Goal: Information Seeking & Learning: Understand process/instructions

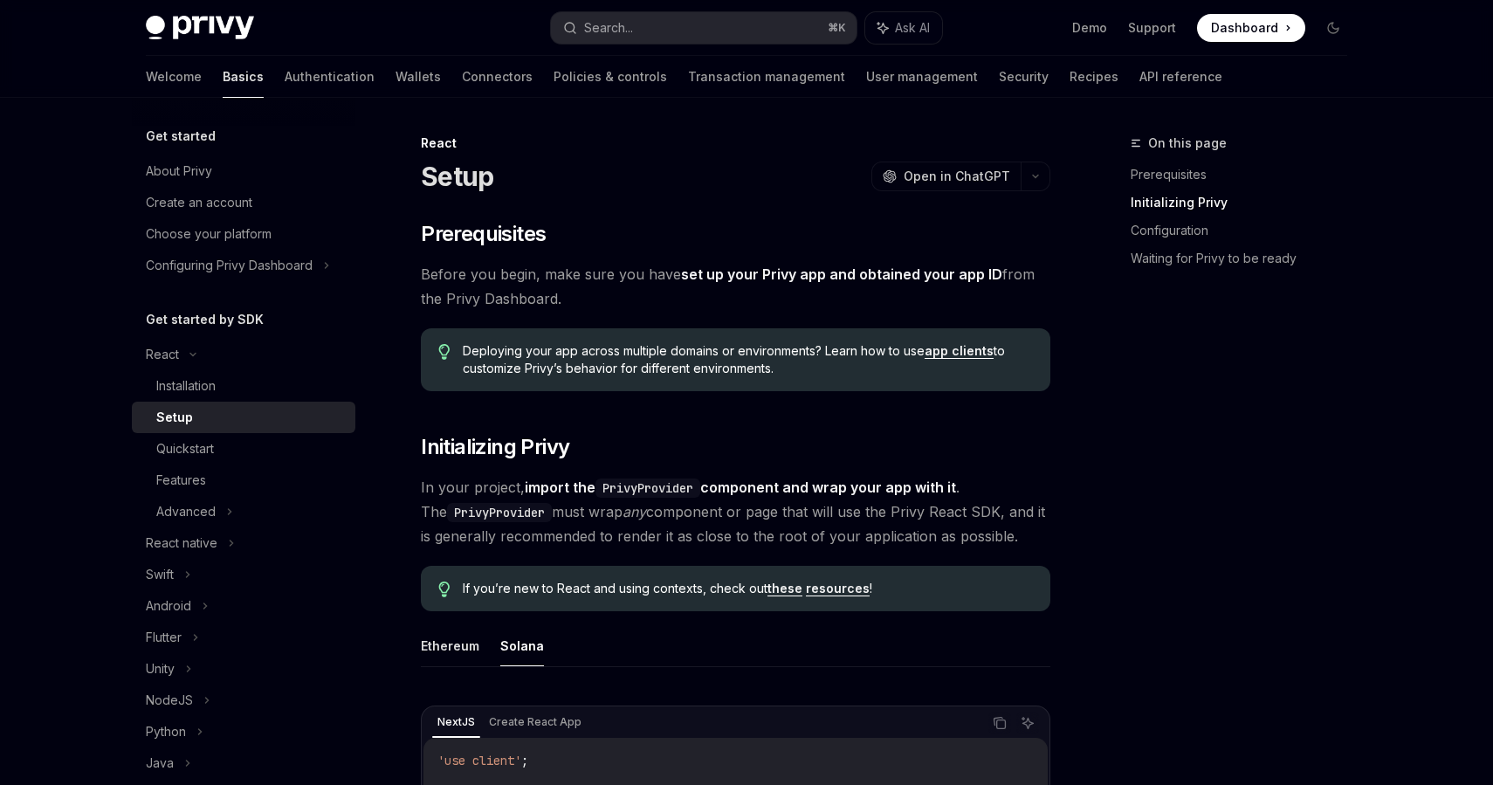
scroll to position [510, 0]
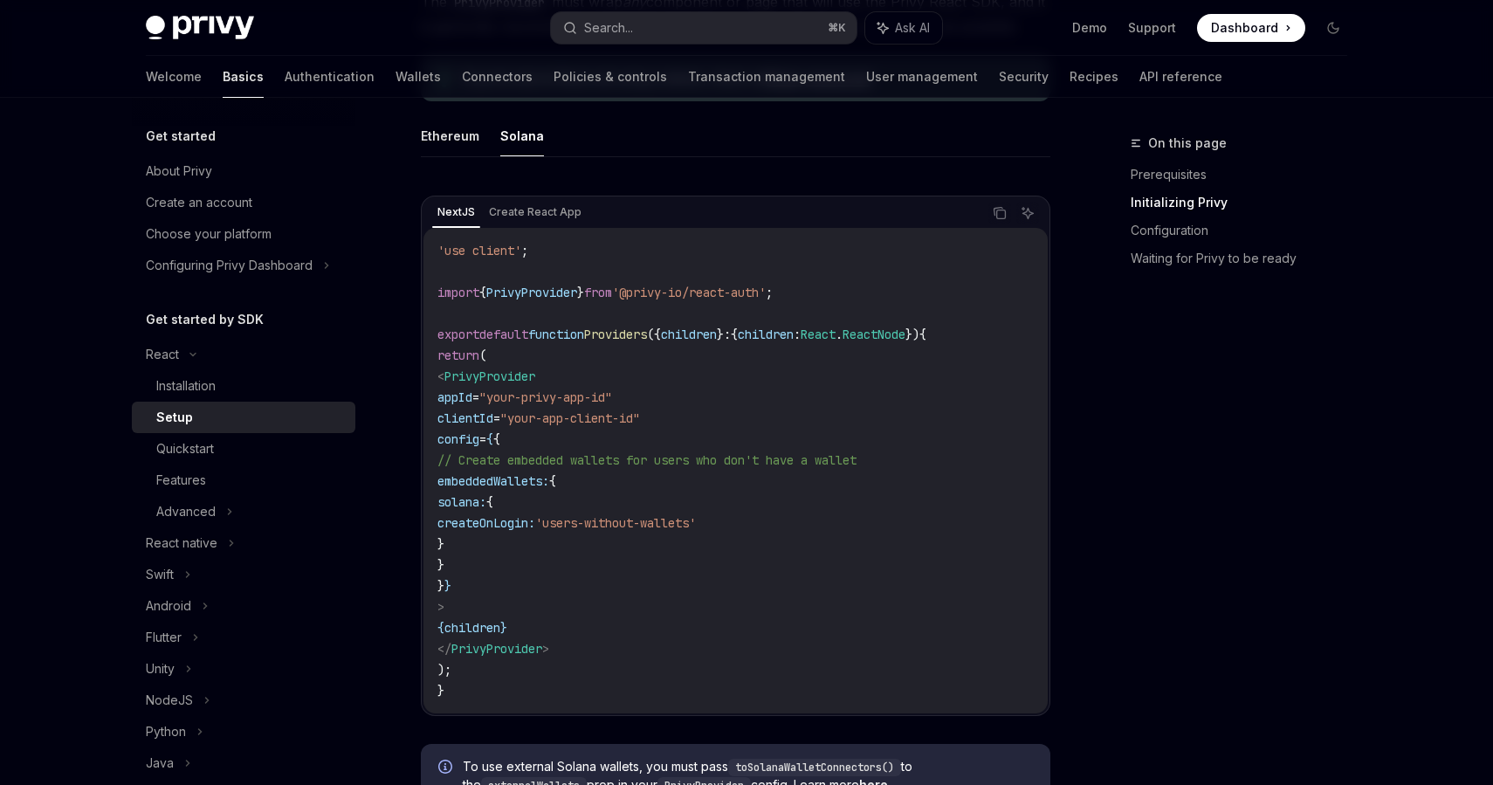
click at [705, 24] on button "Search... ⌘ K" at bounding box center [704, 27] width 306 height 31
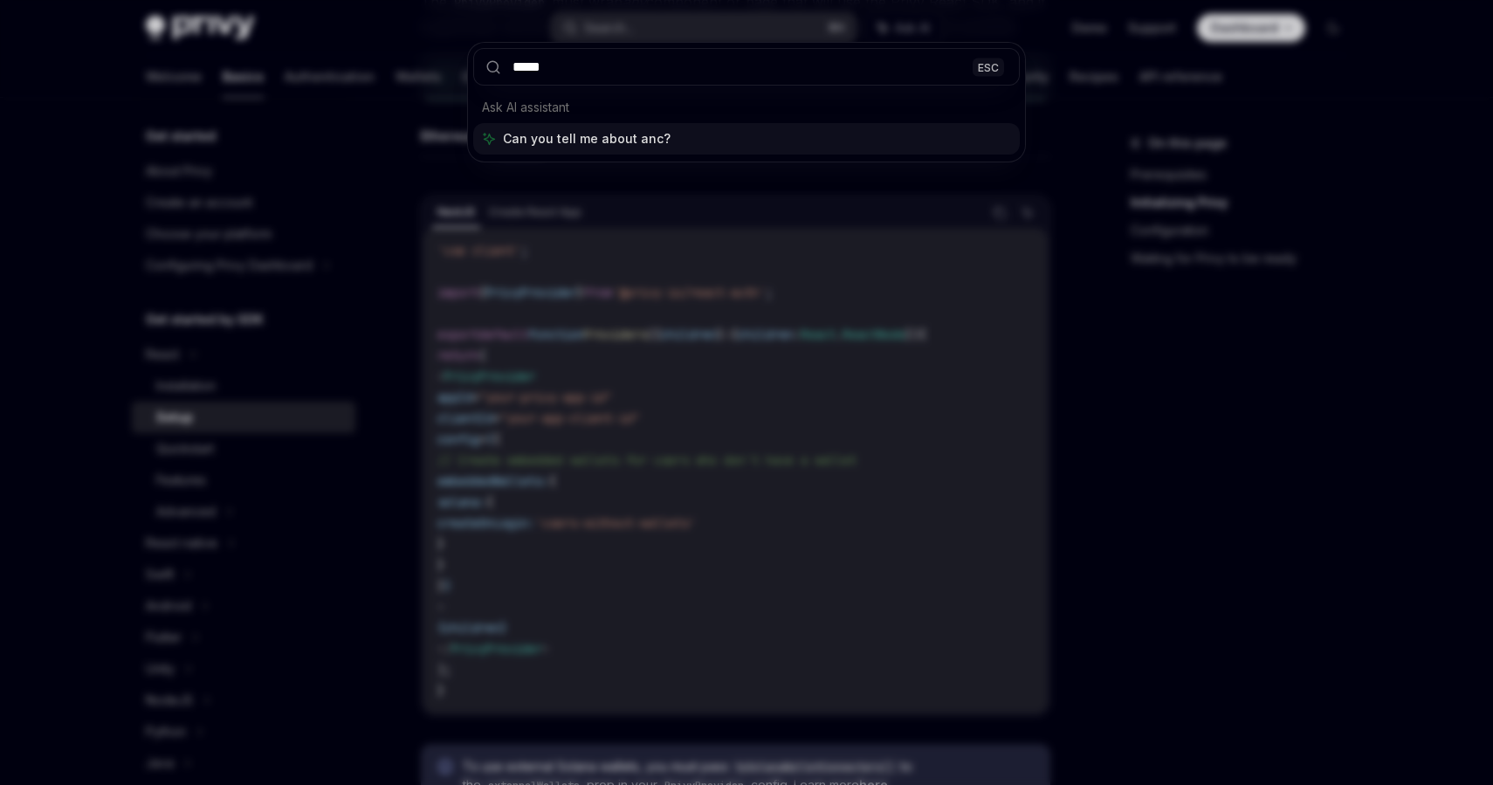
type input "******"
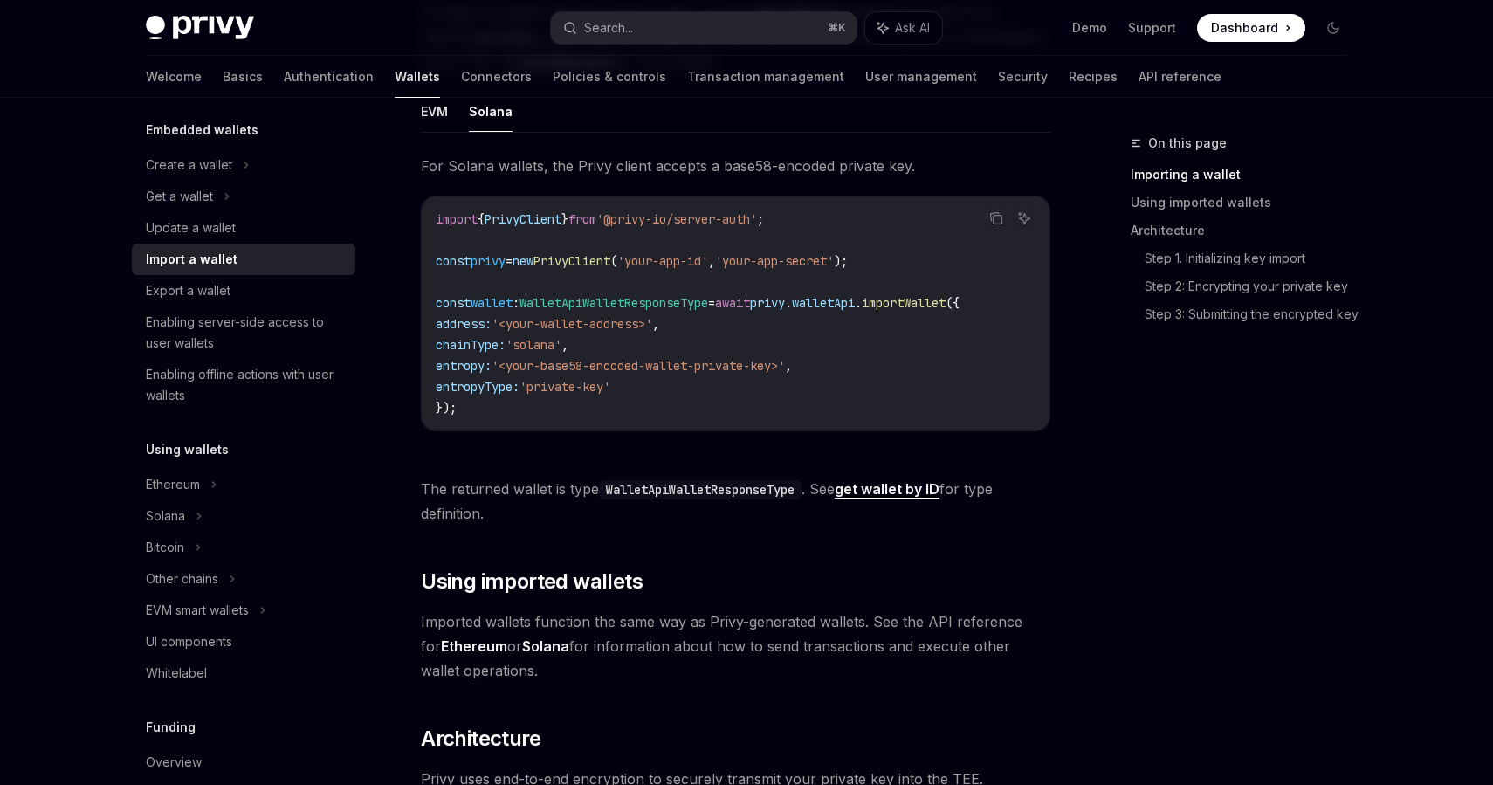
scroll to position [136, 0]
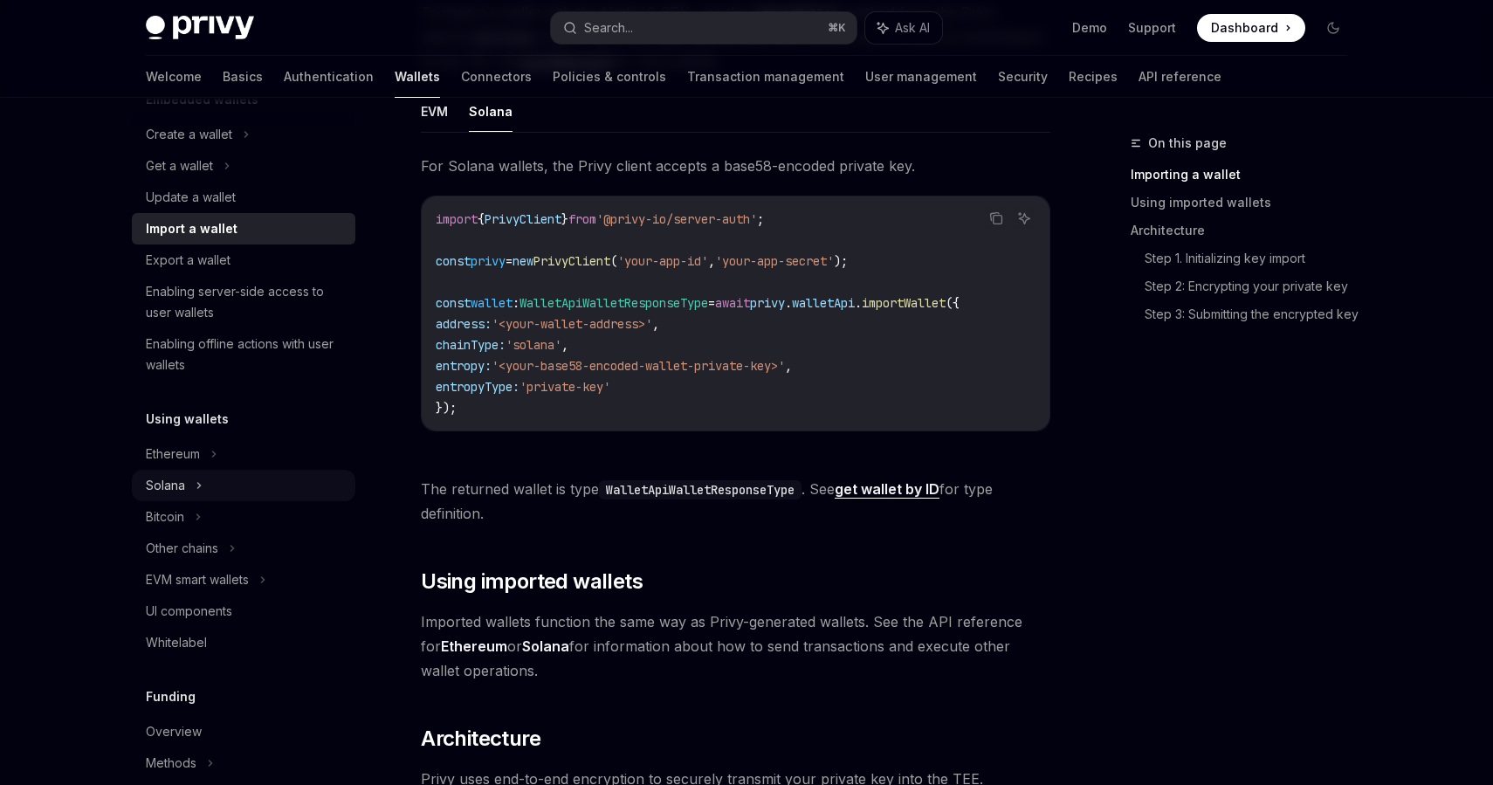
click at [185, 182] on div "Solana" at bounding box center [243, 165] width 223 height 31
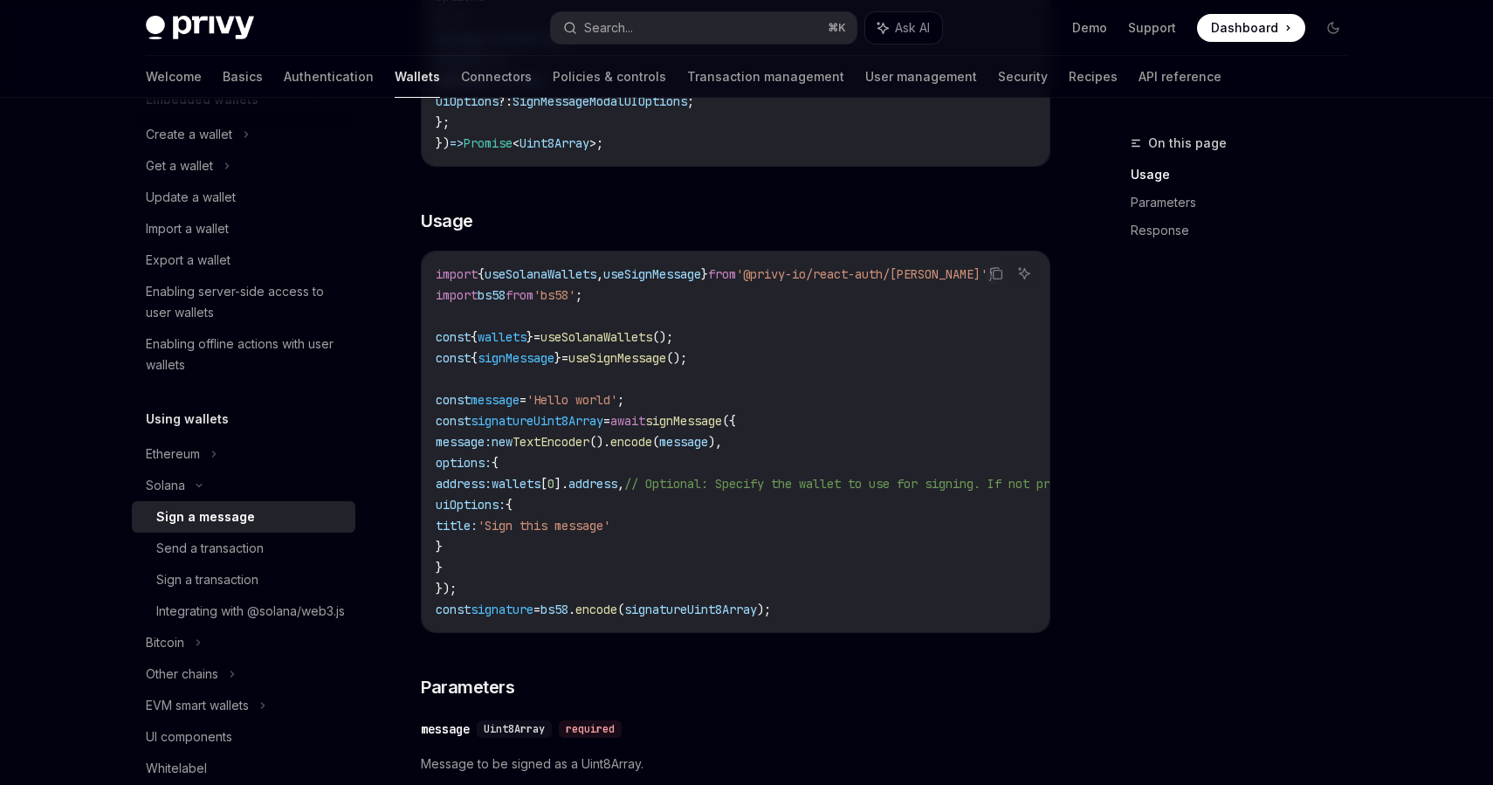
scroll to position [421, 0]
click at [248, 551] on div "Send a transaction" at bounding box center [209, 548] width 107 height 21
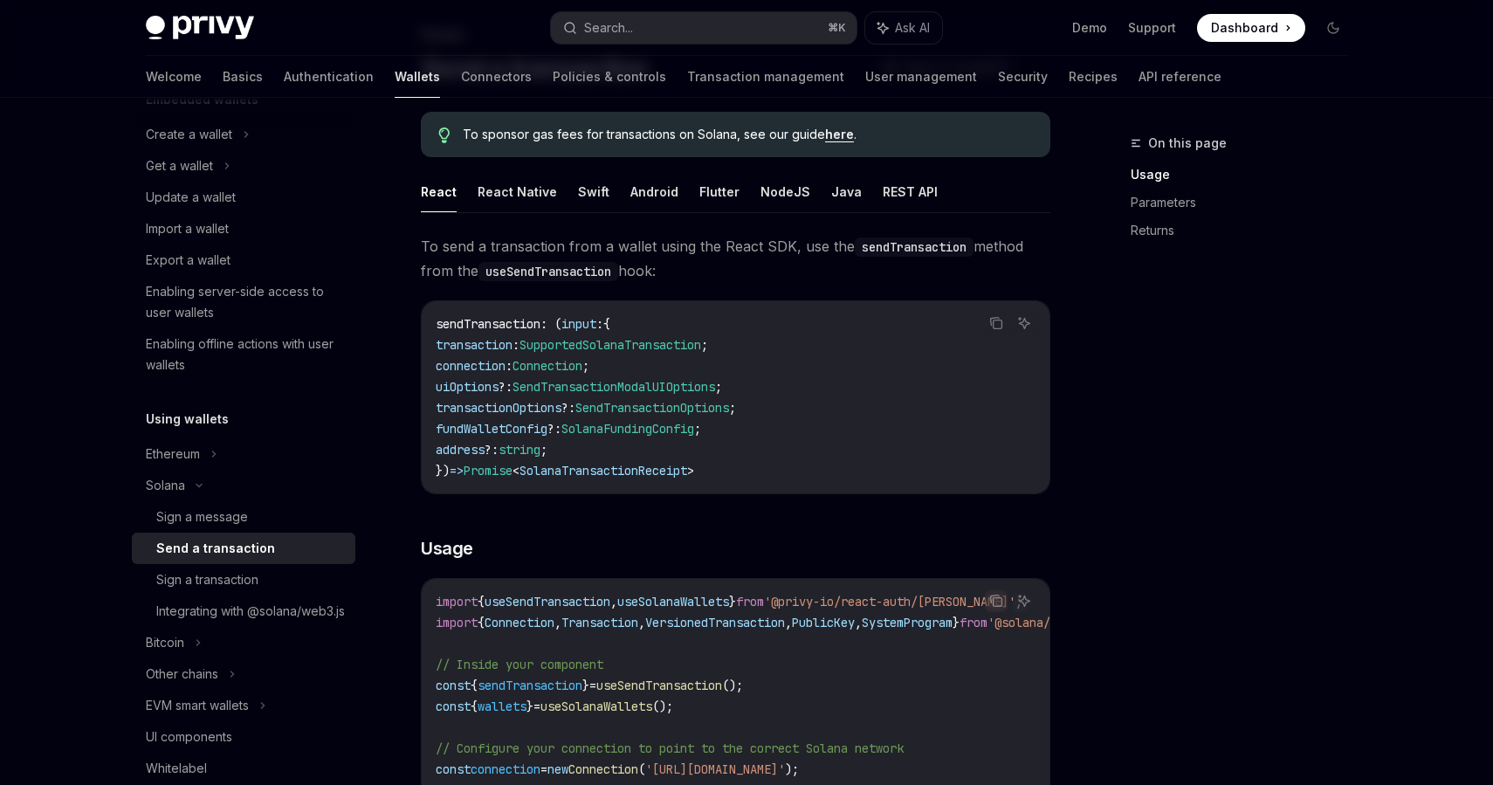
scroll to position [348, 0]
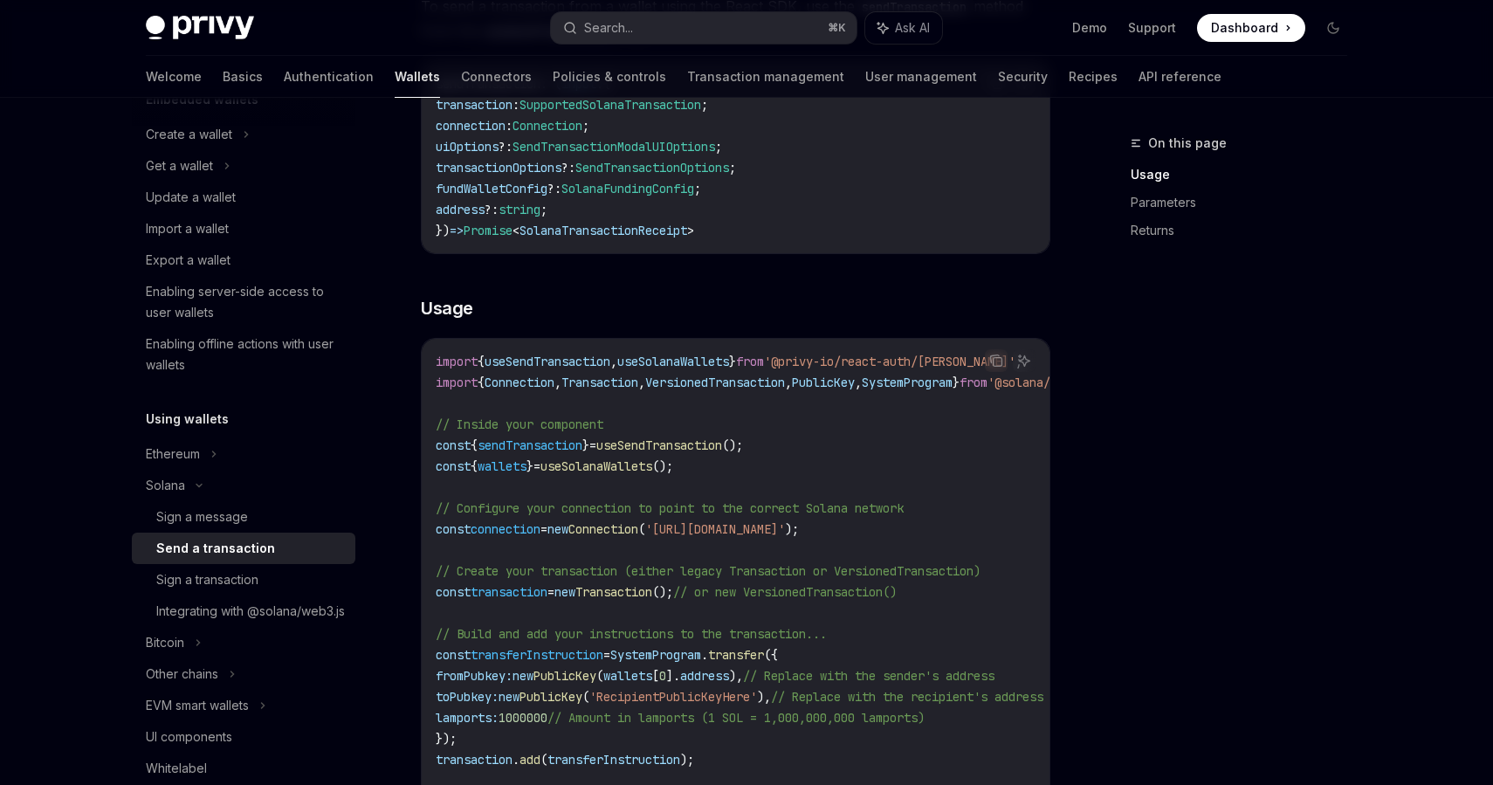
click at [543, 358] on span "useSendTransaction" at bounding box center [548, 362] width 126 height 16
click at [566, 358] on span "useSendTransaction" at bounding box center [548, 362] width 126 height 16
click at [636, 376] on span "Transaction" at bounding box center [599, 383] width 77 height 16
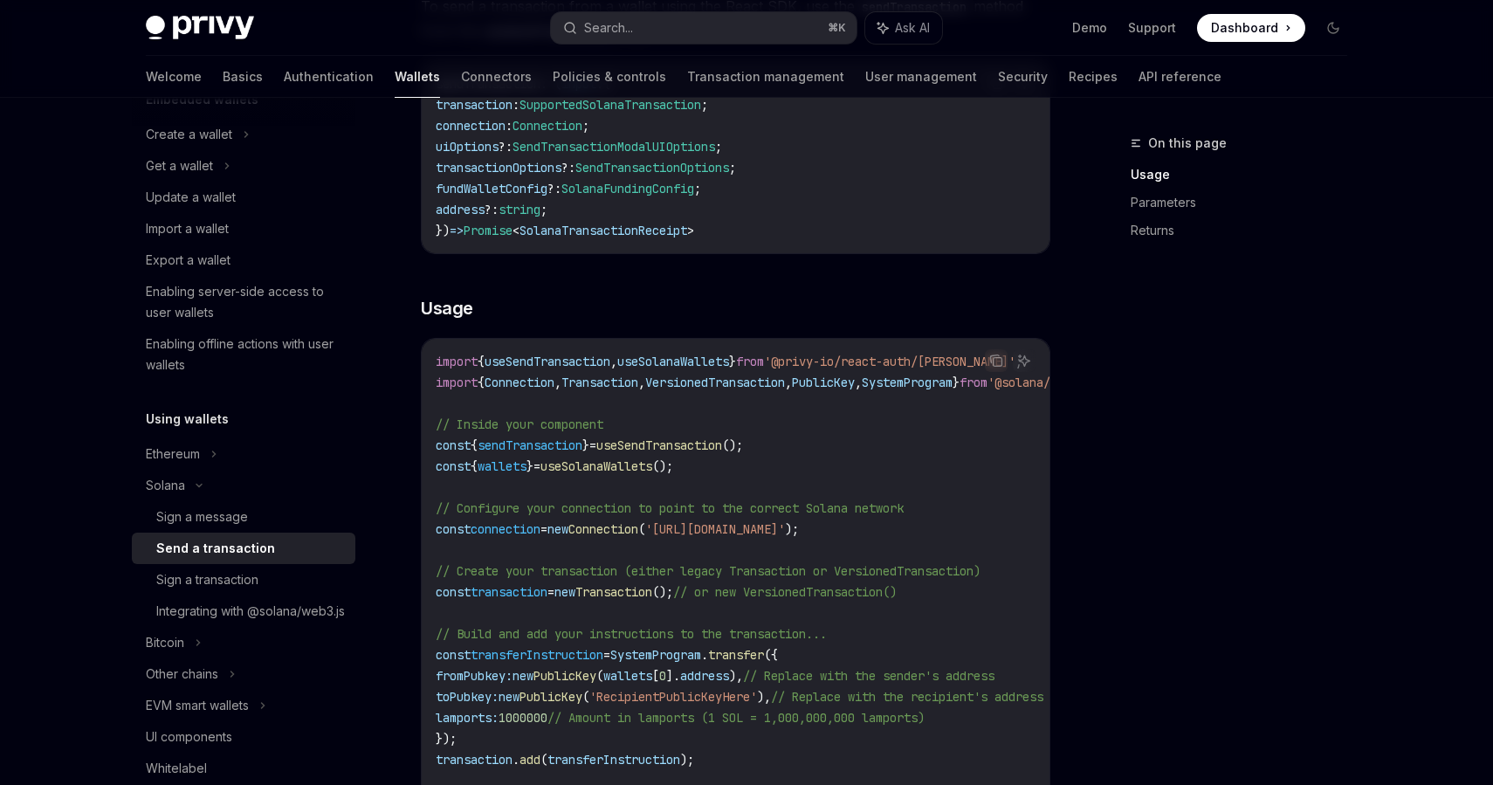
click at [636, 376] on span "Transaction" at bounding box center [599, 383] width 77 height 16
click at [731, 387] on span "VersionedTransaction" at bounding box center [715, 383] width 140 height 16
click at [855, 388] on span "PublicKey" at bounding box center [823, 383] width 63 height 16
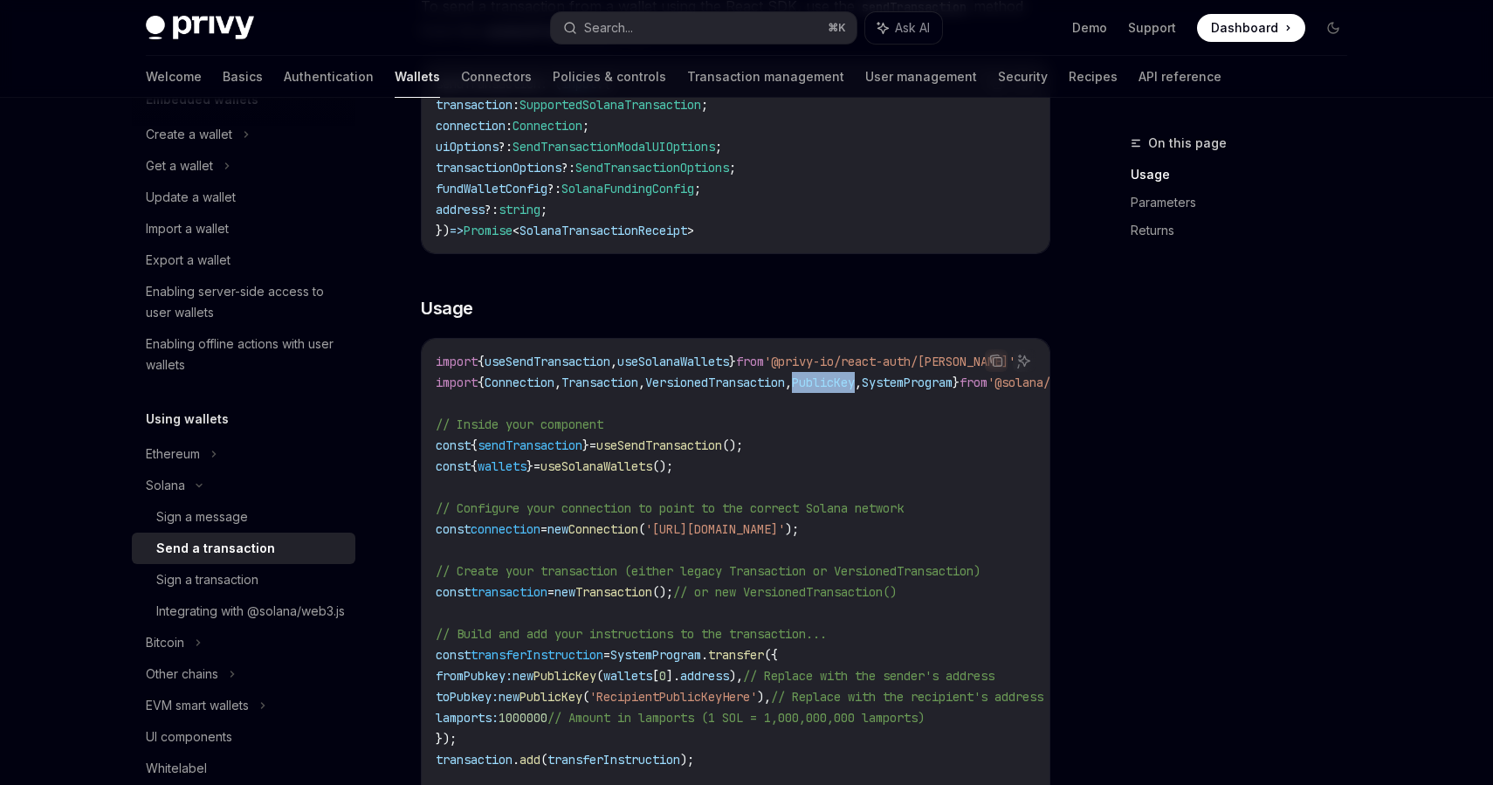
click at [952, 384] on span "SystemProgram" at bounding box center [907, 383] width 91 height 16
click at [625, 390] on code "import { useSendTransaction , useSolanaWallets } from '@privy-io/react-auth/sol…" at bounding box center [897, 738] width 922 height 775
click at [717, 382] on span "VersionedTransaction" at bounding box center [715, 383] width 140 height 16
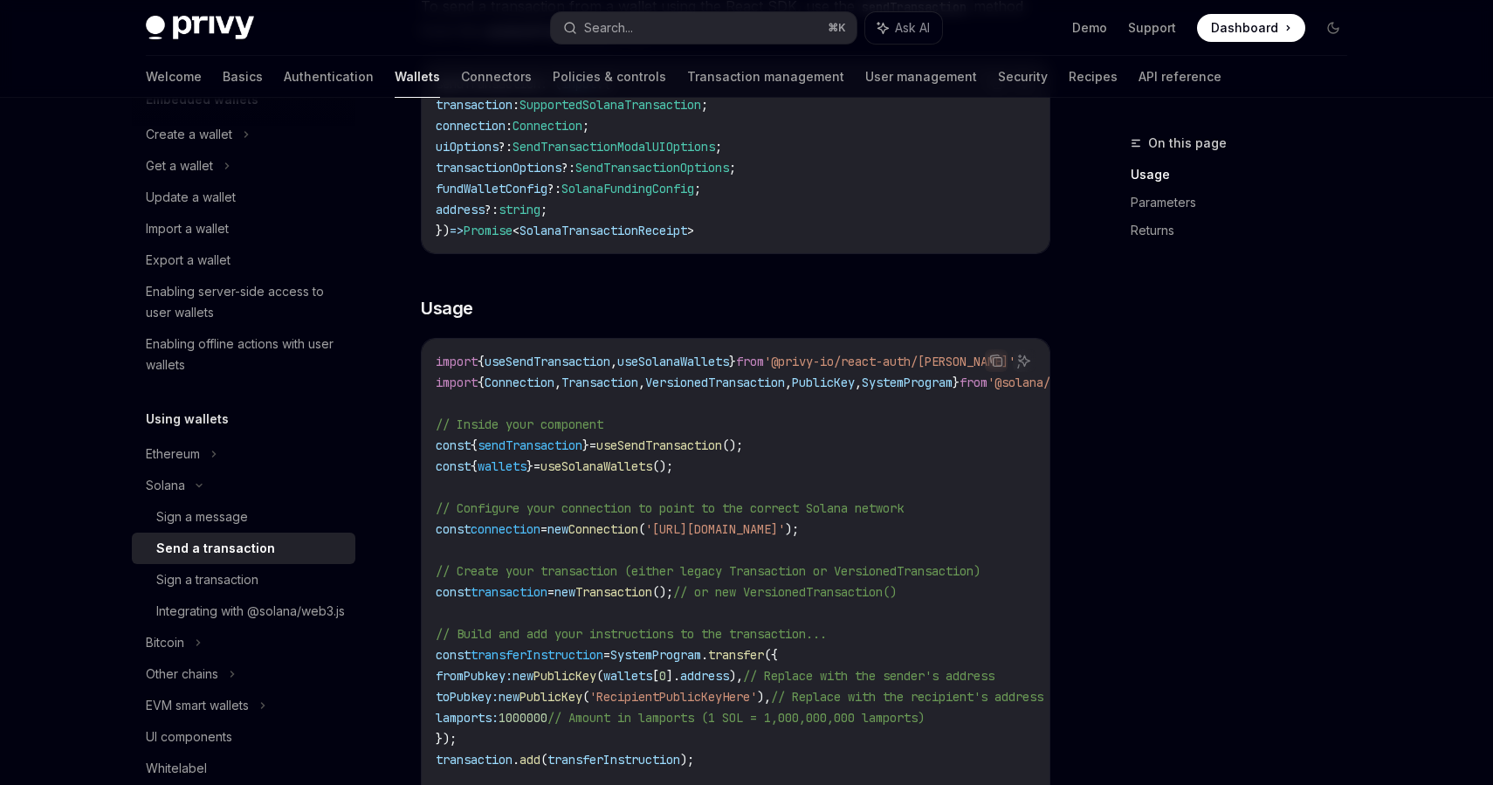
click at [717, 382] on span "VersionedTransaction" at bounding box center [715, 383] width 140 height 16
click at [785, 388] on span "VersionedTransaction" at bounding box center [715, 383] width 140 height 16
click at [855, 384] on span "PublicKey" at bounding box center [823, 383] width 63 height 16
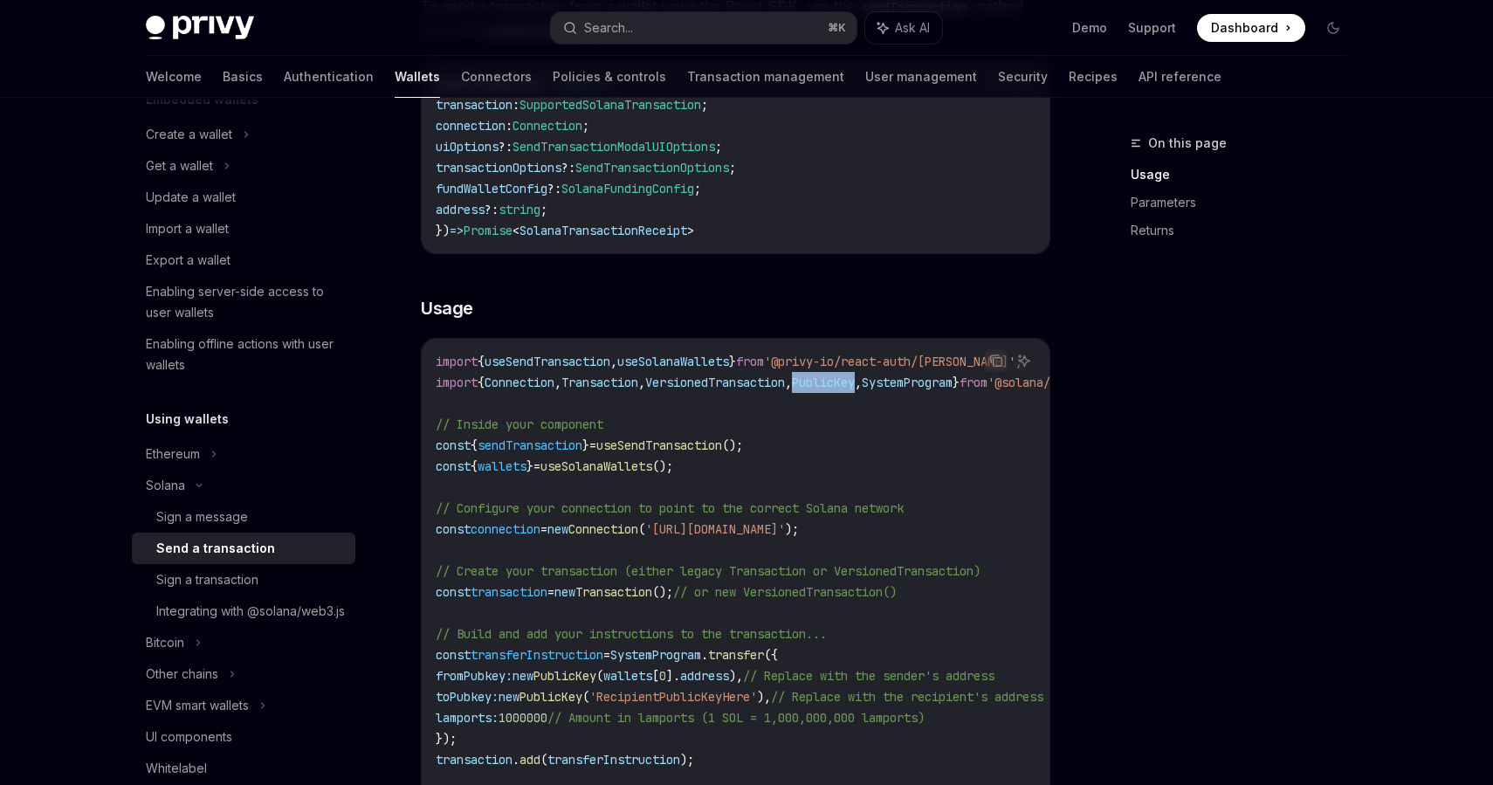
click at [952, 382] on span "SystemProgram" at bounding box center [907, 383] width 91 height 16
click at [753, 383] on span "VersionedTransaction" at bounding box center [715, 383] width 140 height 16
click at [855, 387] on span "PublicKey" at bounding box center [823, 383] width 63 height 16
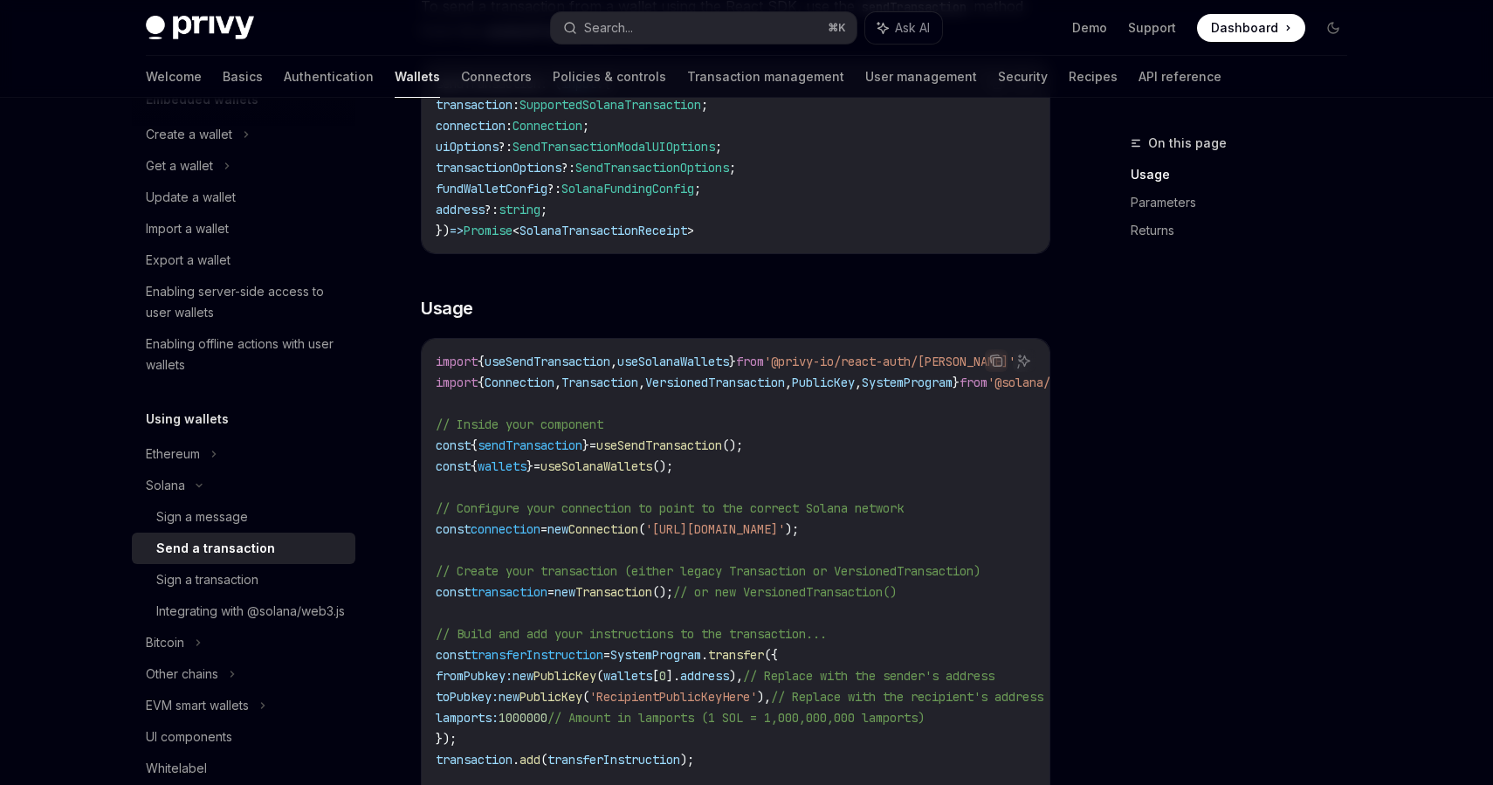
click at [855, 387] on span "PublicKey" at bounding box center [823, 383] width 63 height 16
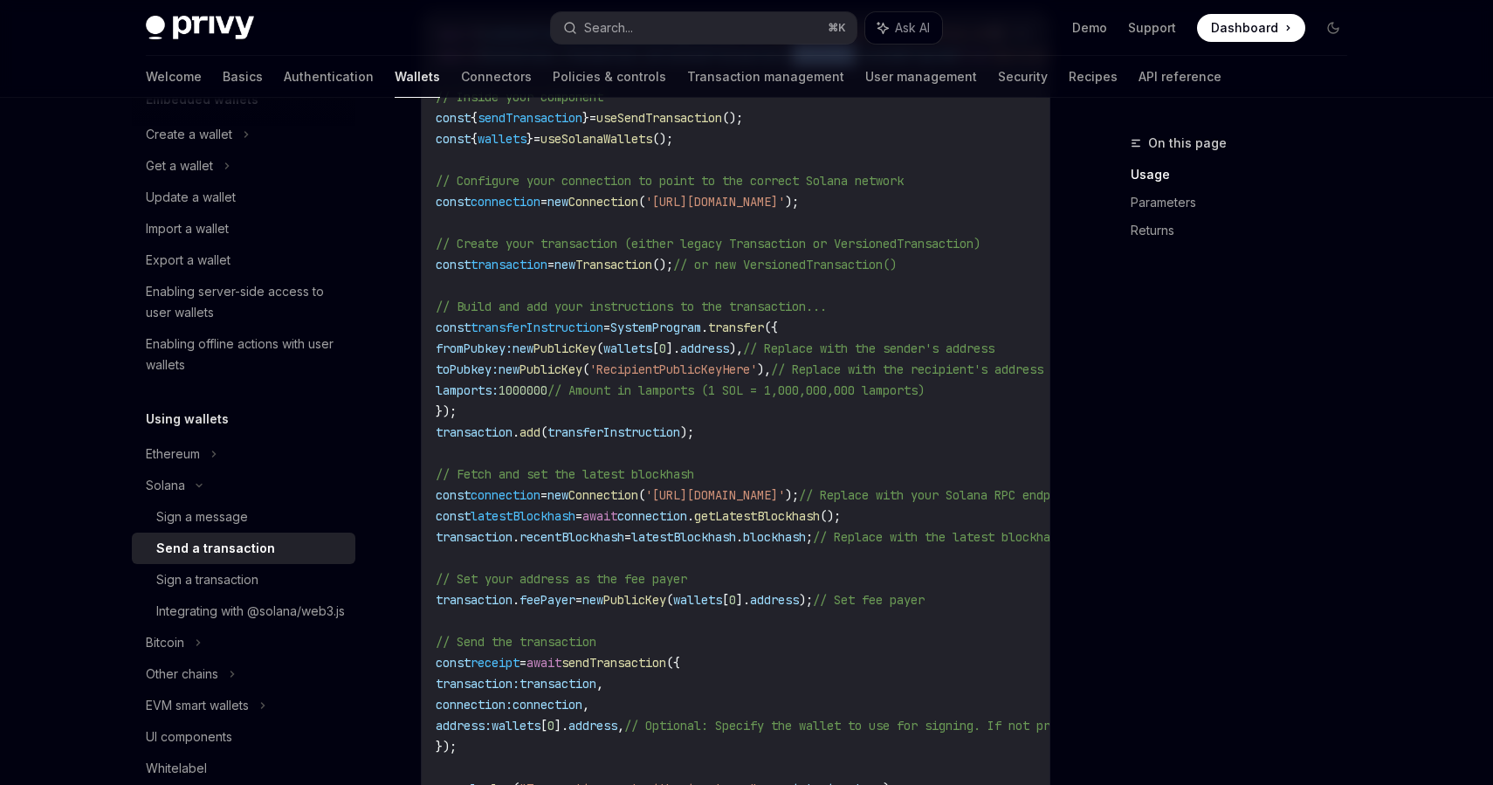
scroll to position [674, 0]
click at [202, 622] on div "Integrating with @solana/web3.js" at bounding box center [250, 611] width 189 height 21
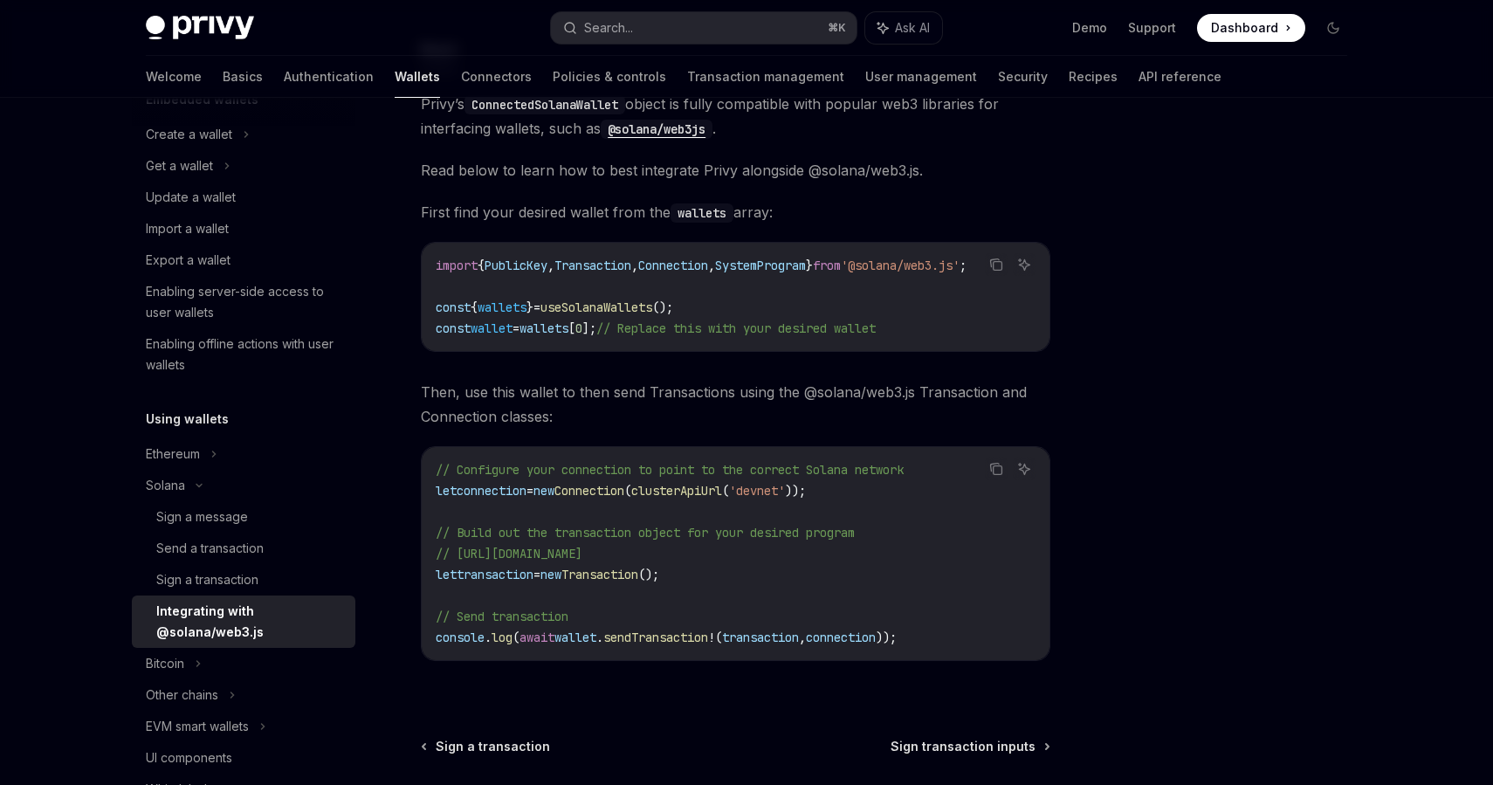
scroll to position [187, 0]
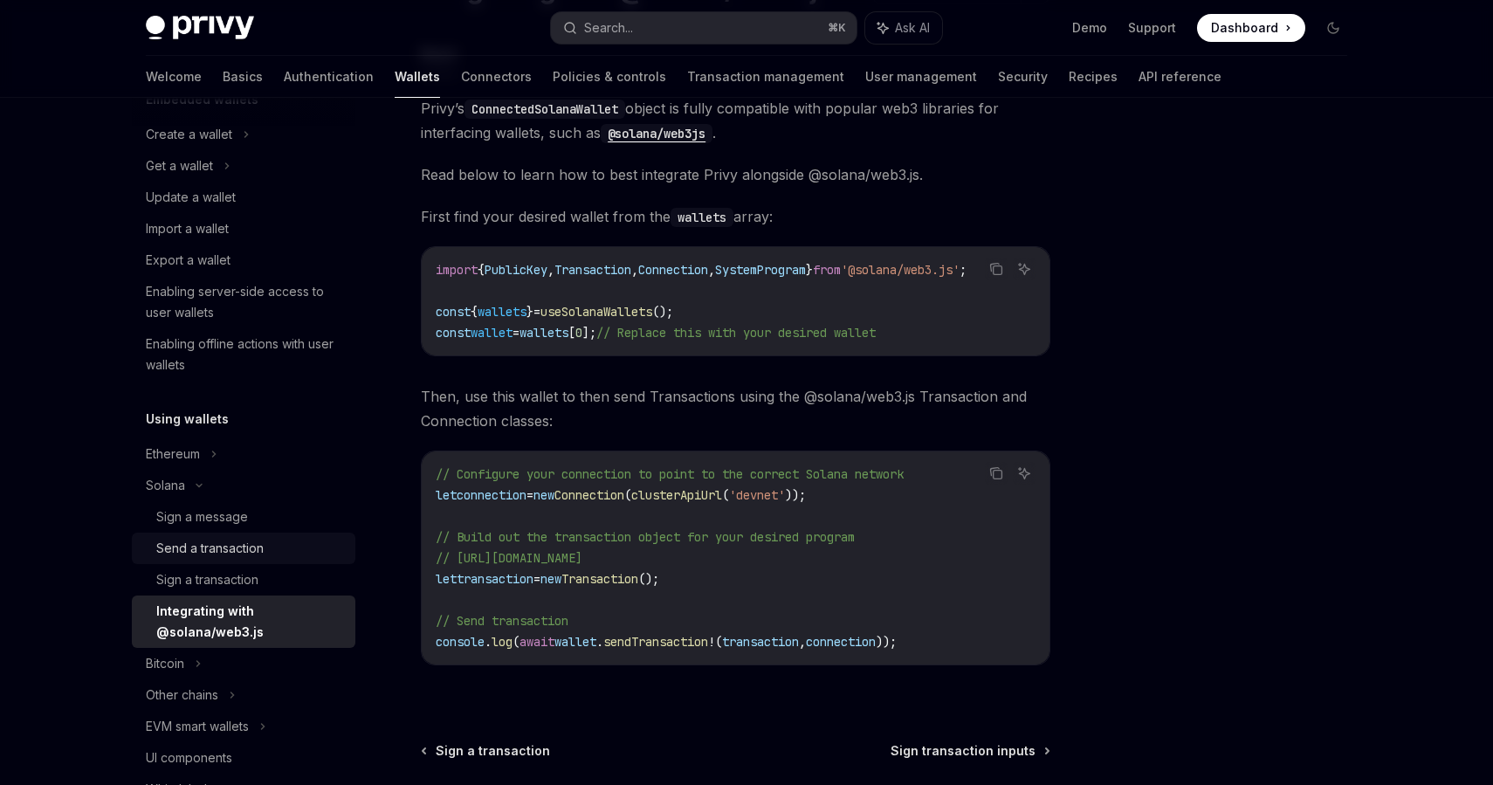
click at [250, 547] on div "Send a transaction" at bounding box center [209, 548] width 107 height 21
type textarea "*"
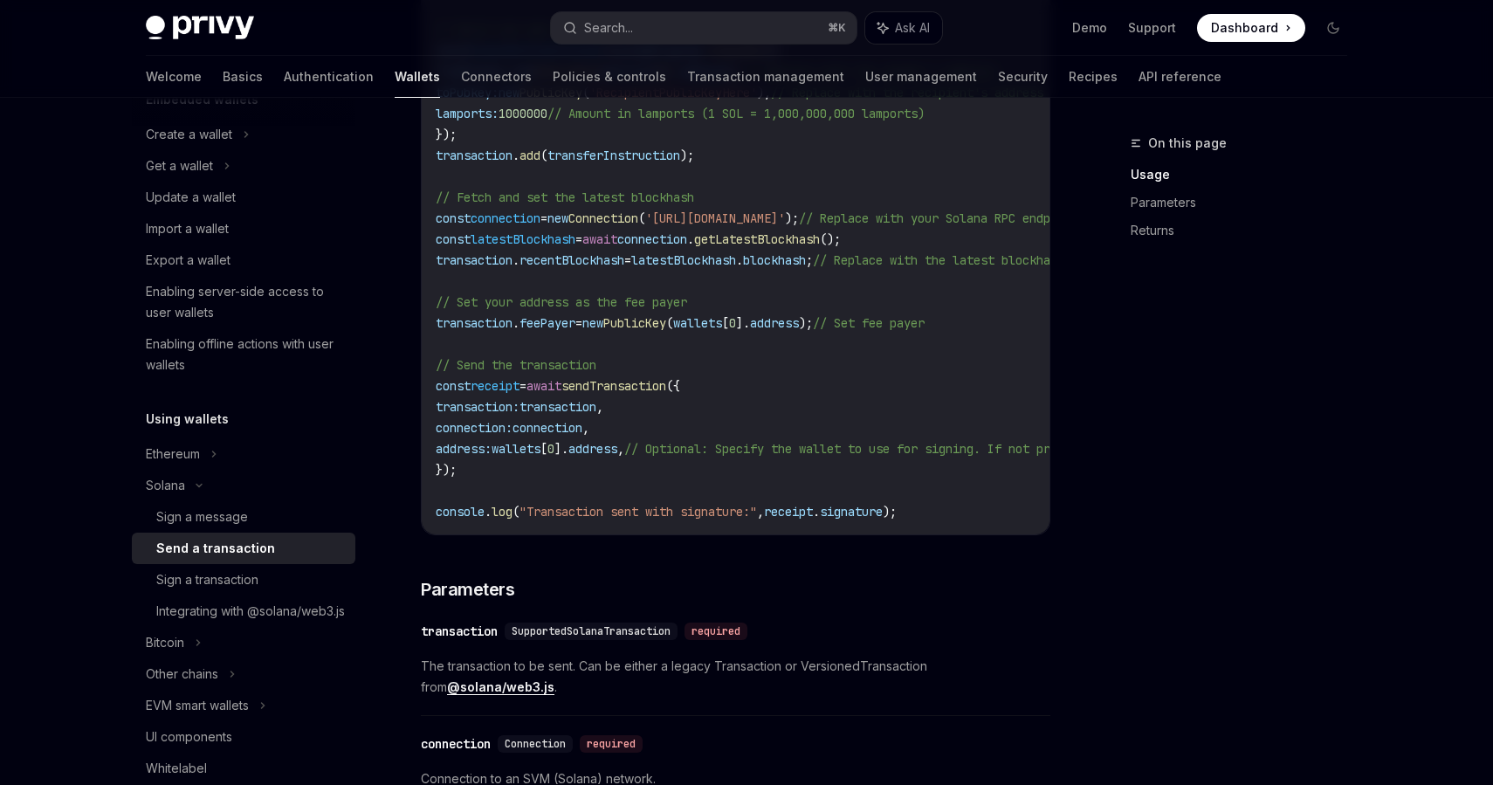
scroll to position [1165, 0]
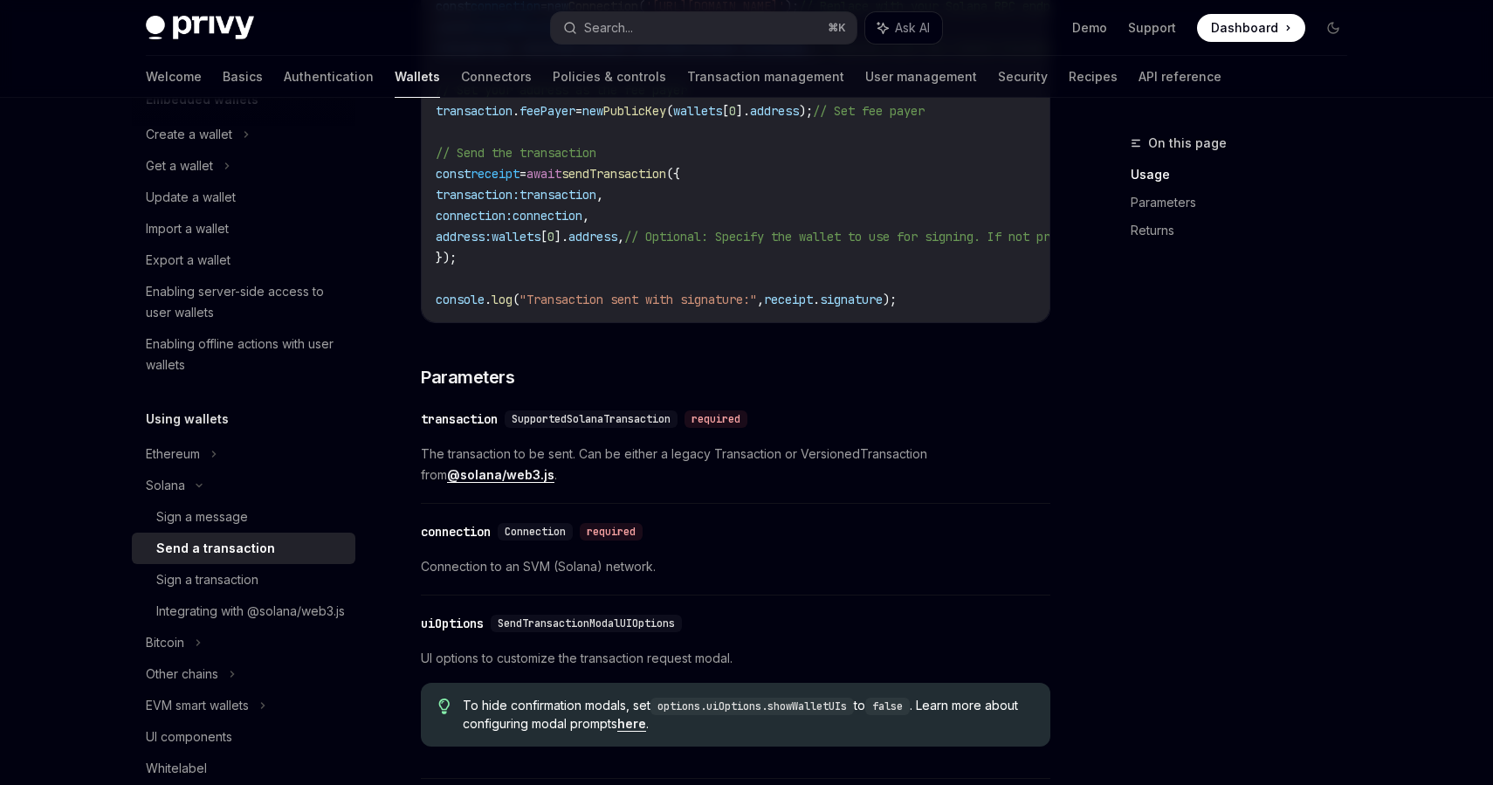
click at [706, 524] on div "​ connection Connection required Connection to an SVM (Solana) network." at bounding box center [735, 553] width 629 height 83
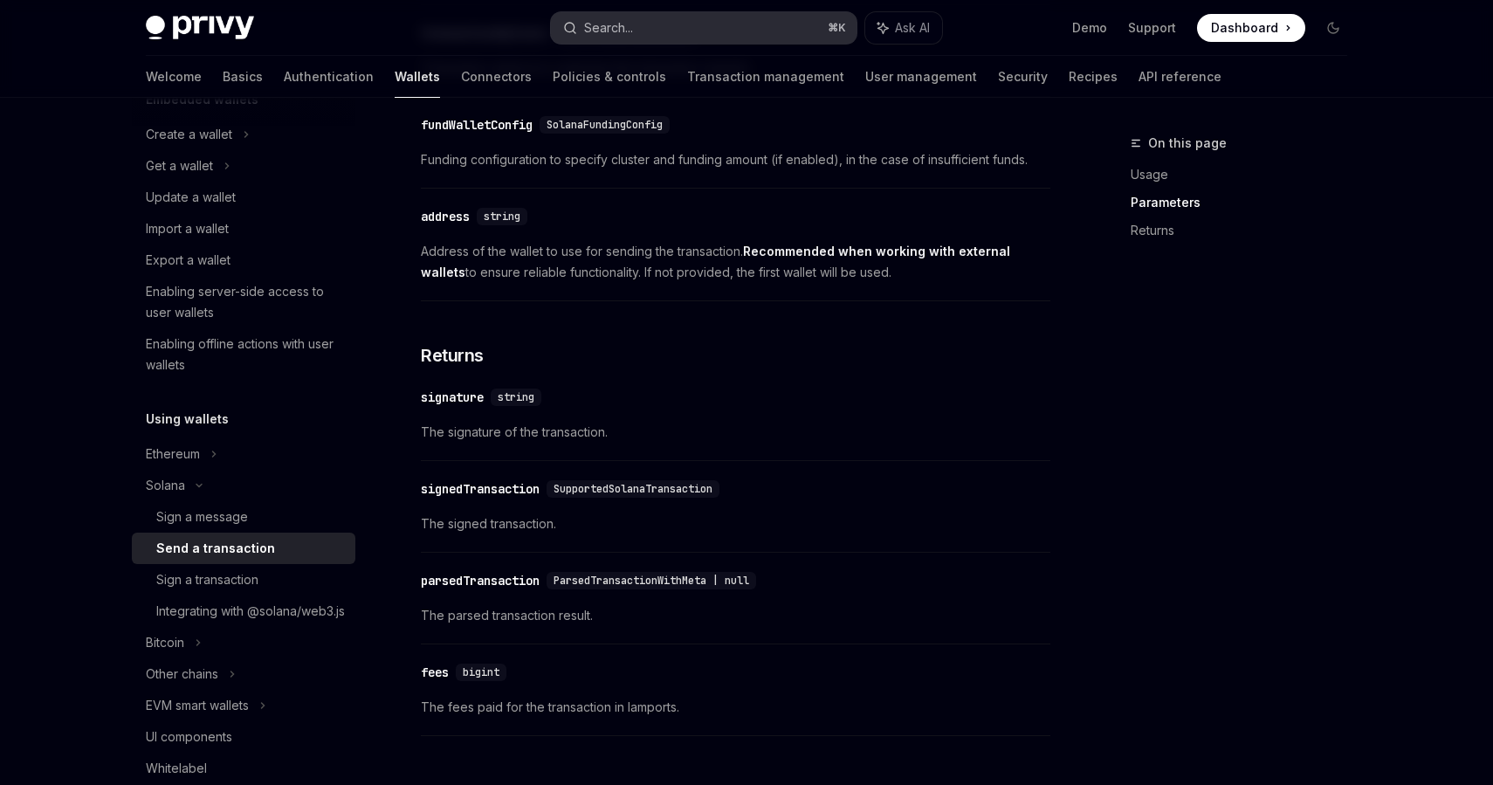
click at [725, 27] on button "Search... ⌘ K" at bounding box center [704, 27] width 306 height 31
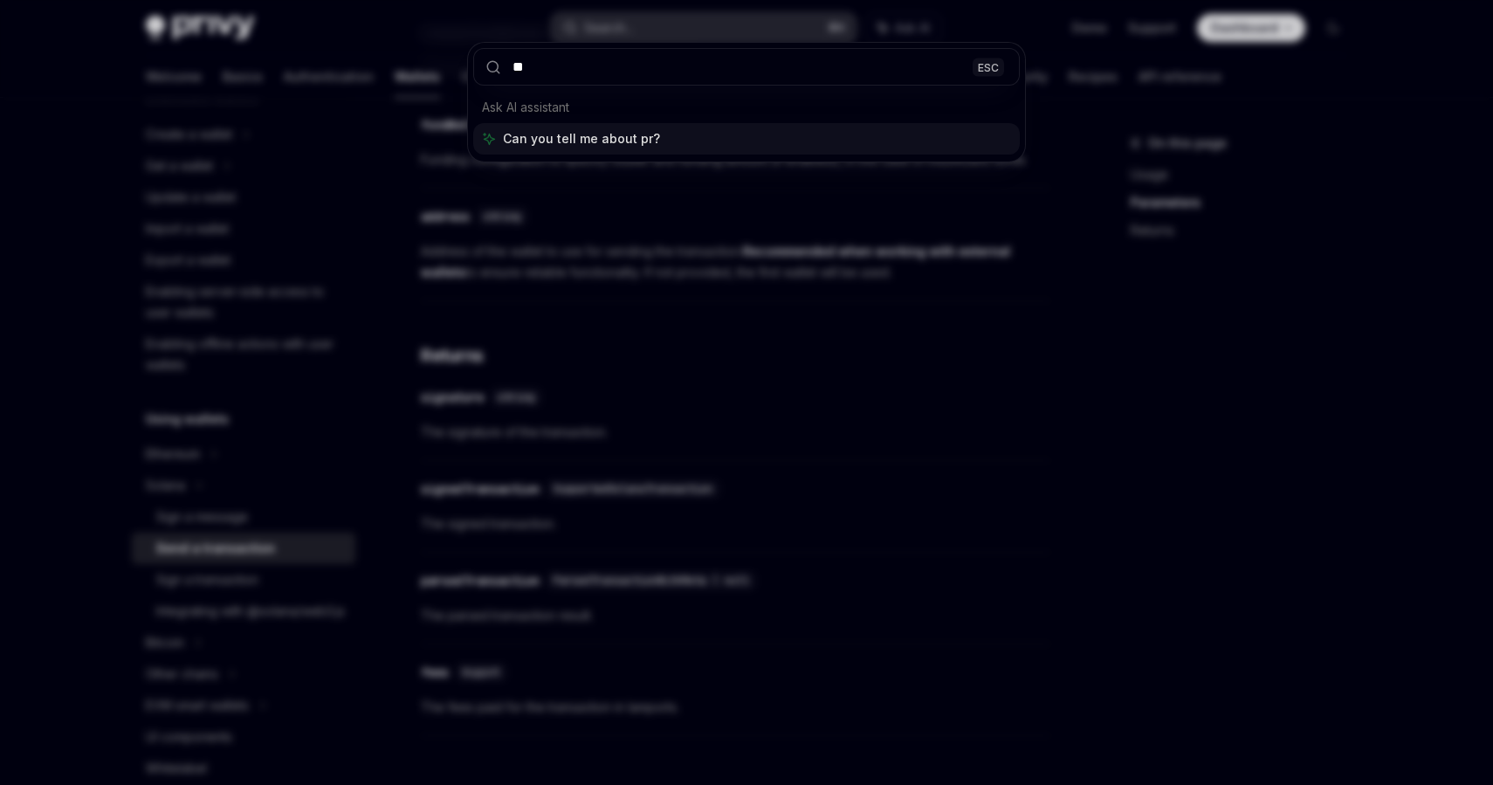
type input "*"
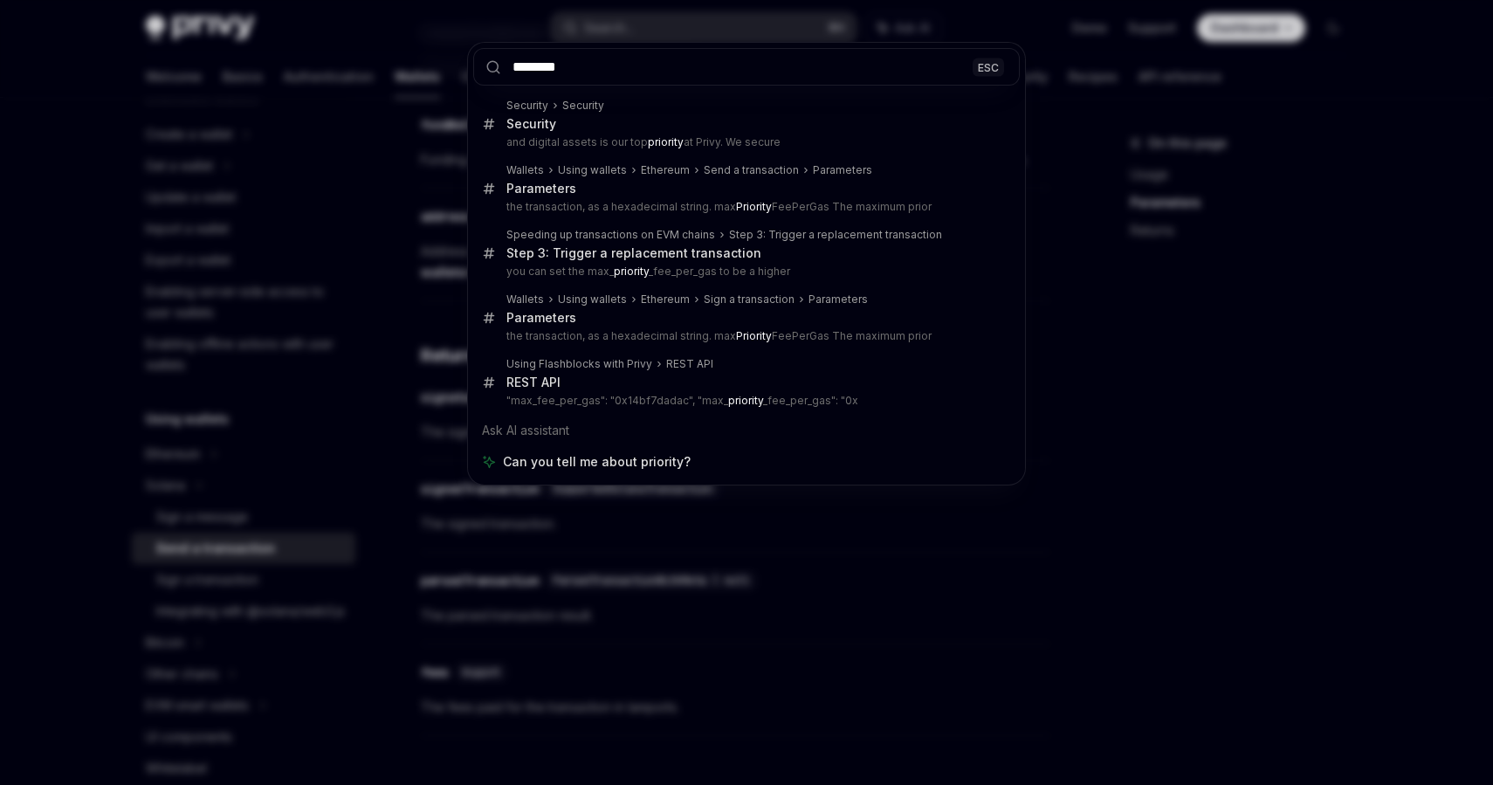
type input "********"
click at [1286, 430] on div "******** ESC Security Security Security and digital assets is our top priority …" at bounding box center [746, 392] width 1493 height 785
